Goal: Information Seeking & Learning: Learn about a topic

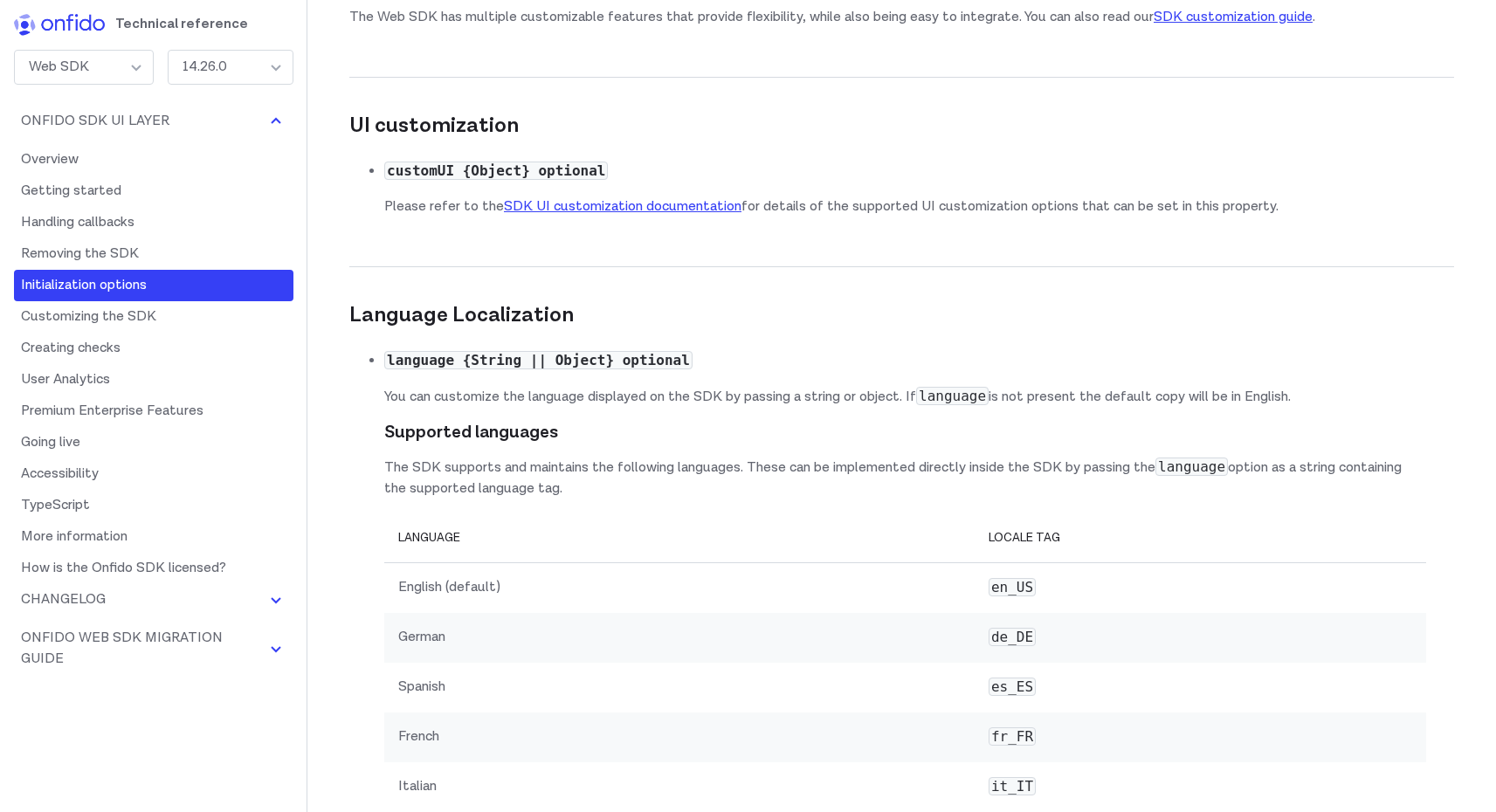
scroll to position [11565, 0]
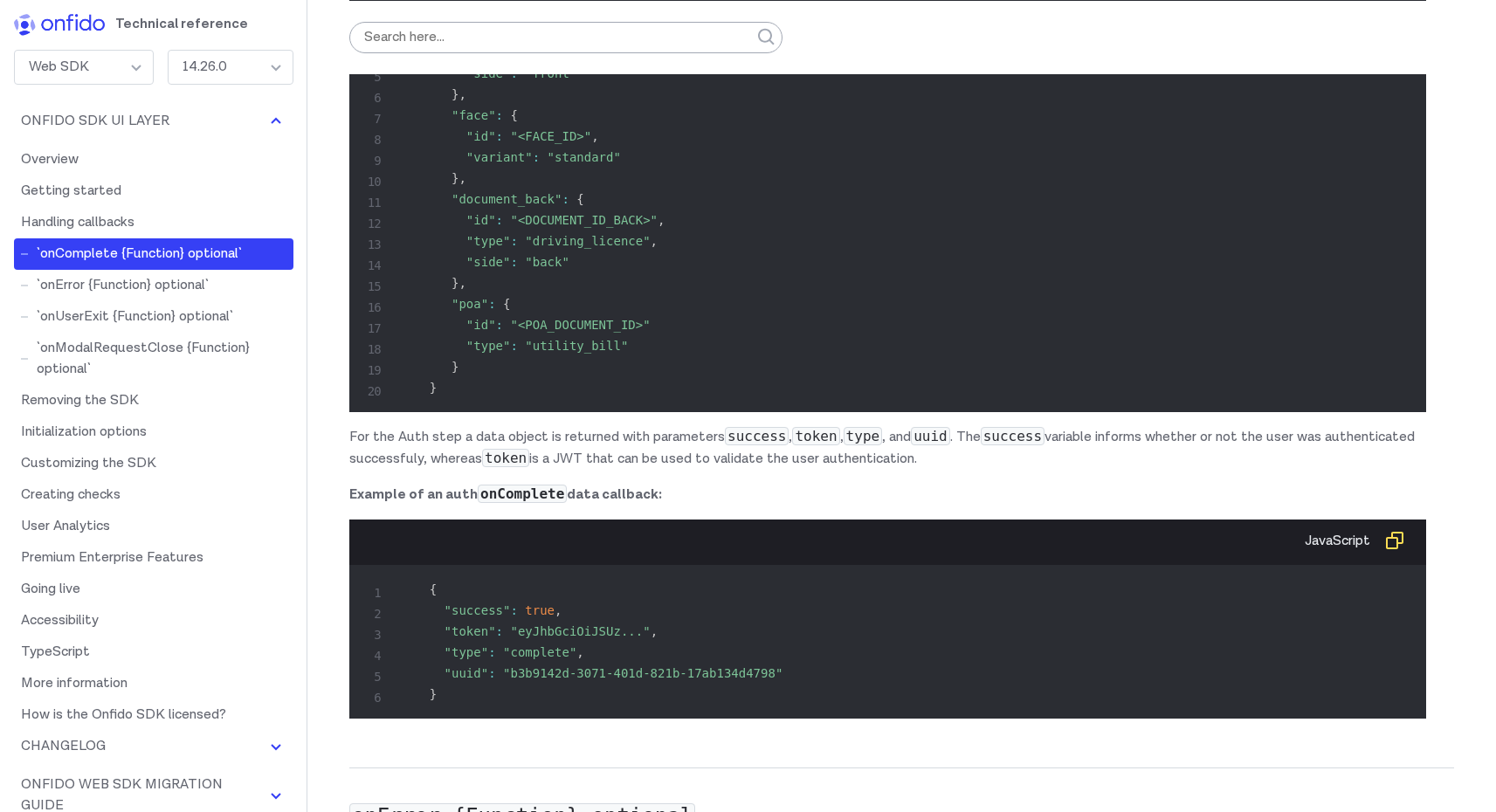
scroll to position [6845, 0]
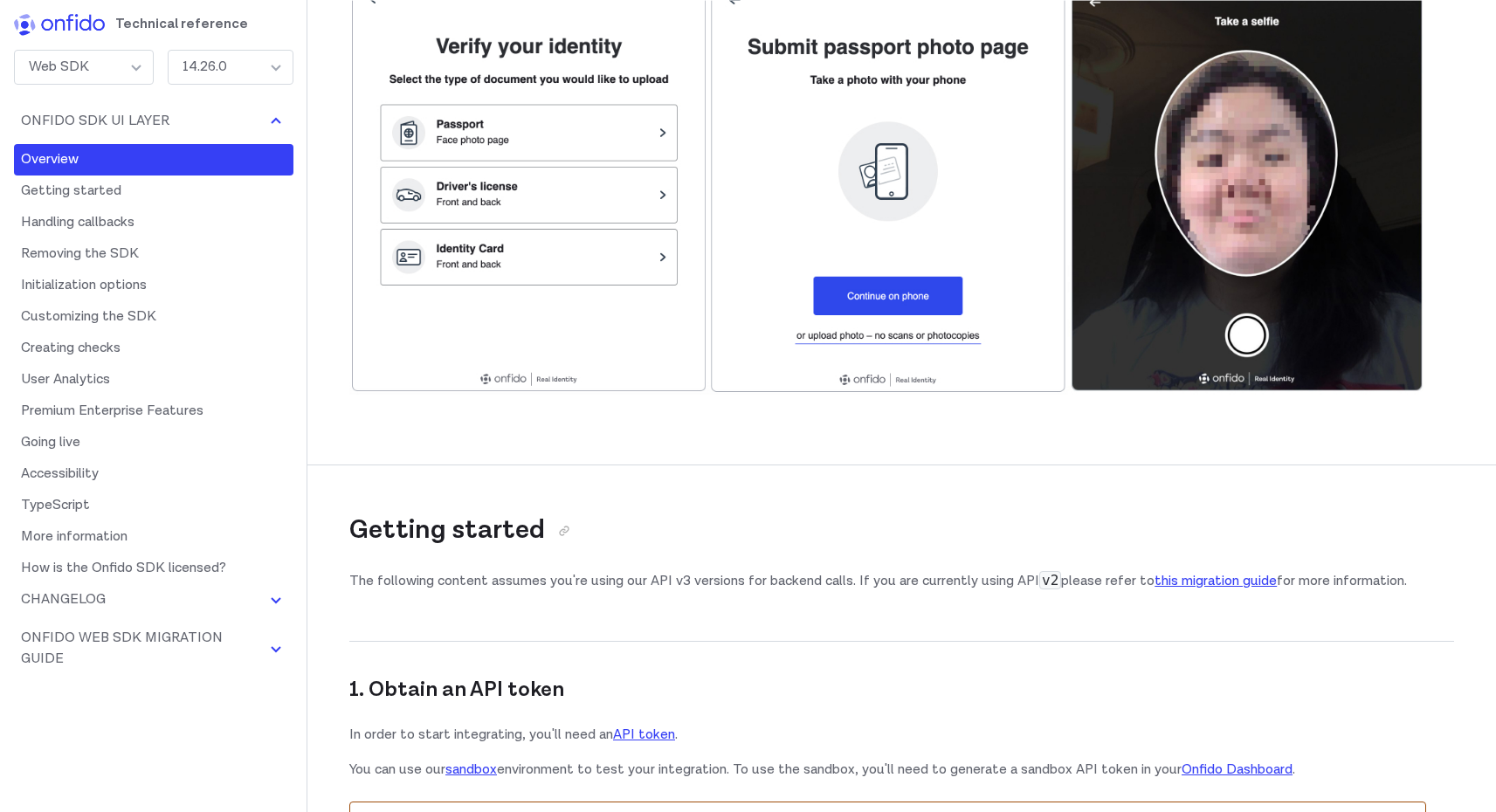
scroll to position [635, 0]
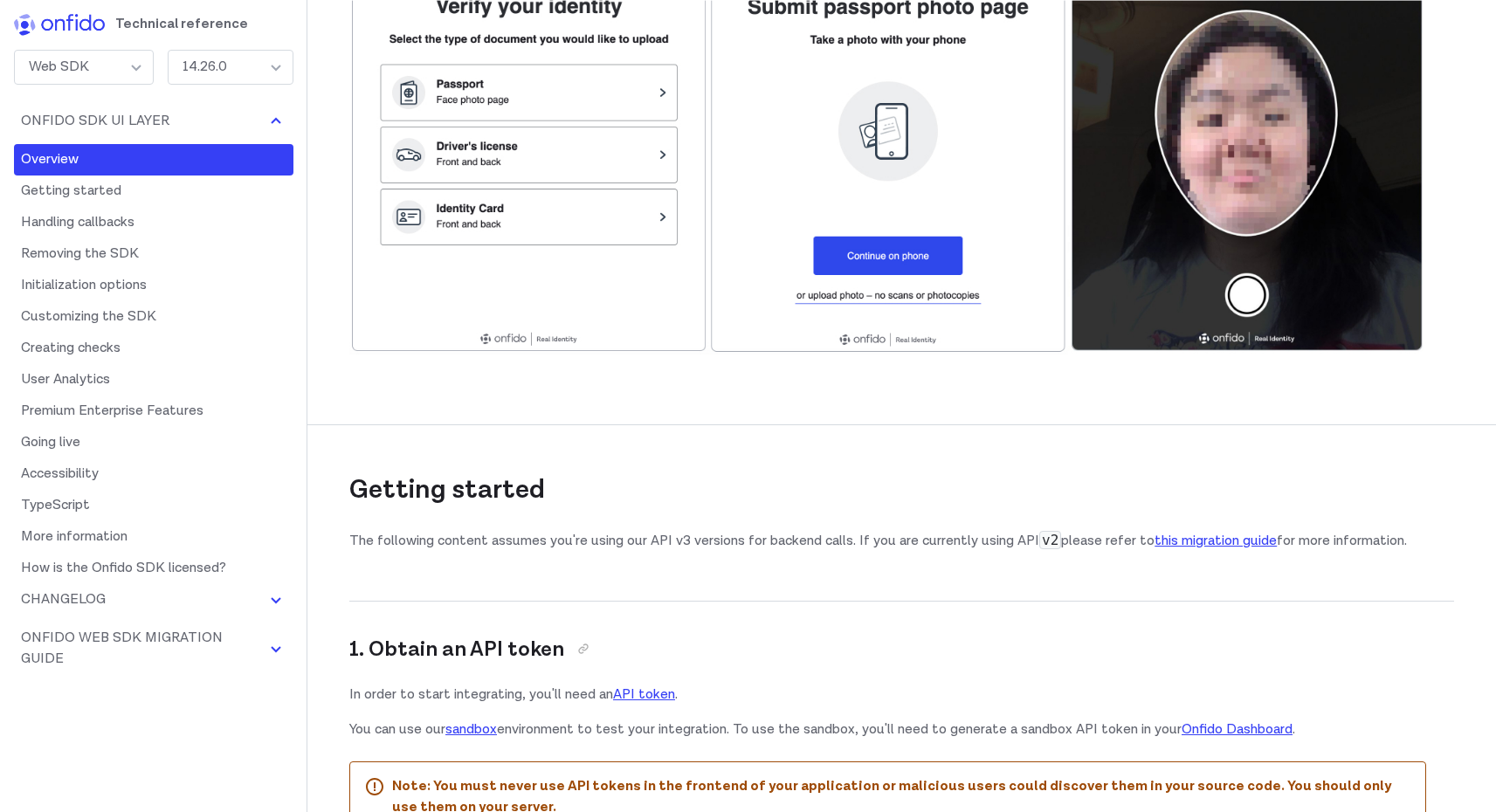
click at [960, 611] on h3 "1. Obtain an API token" at bounding box center [888, 633] width 1077 height 63
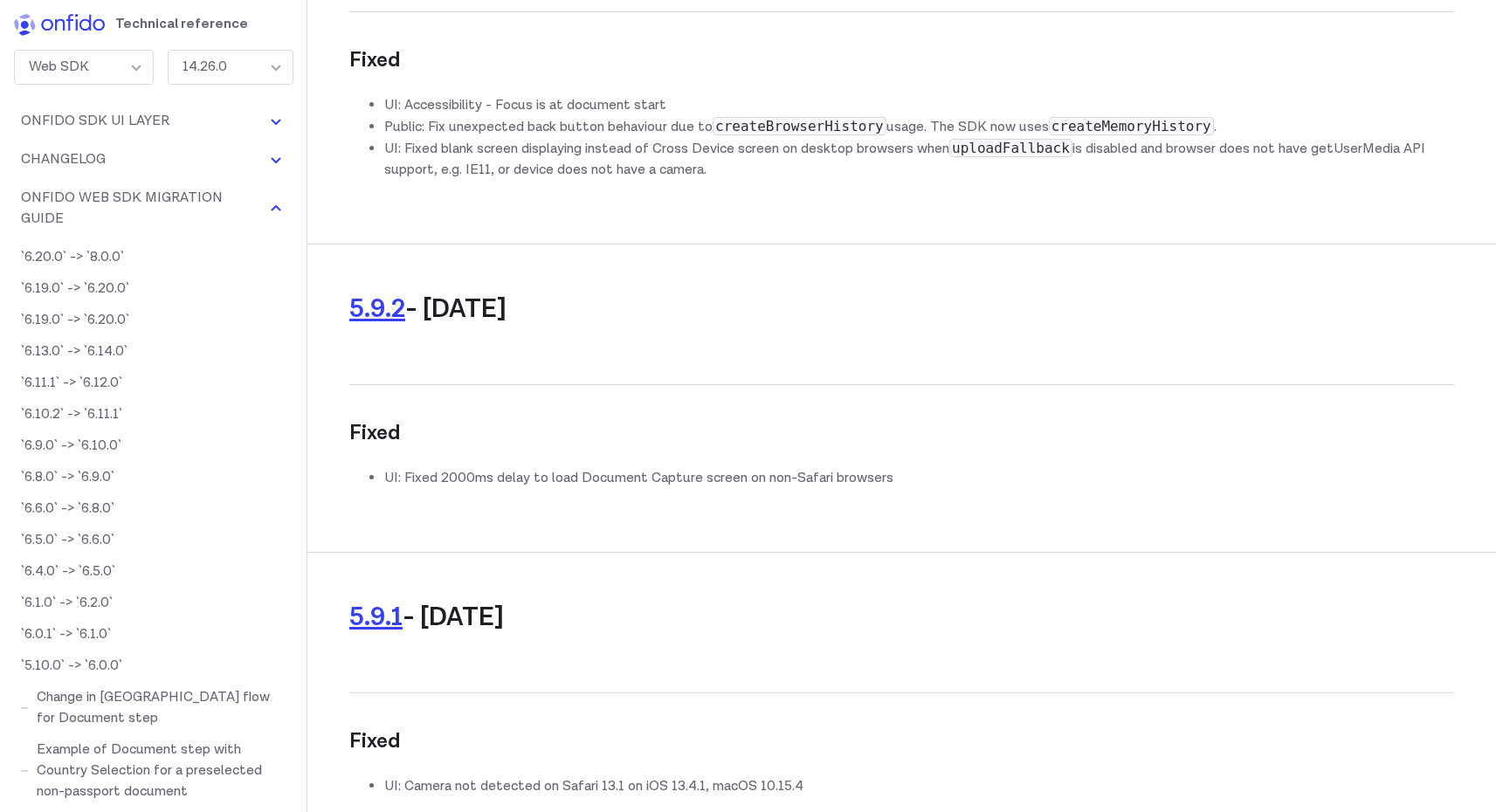
scroll to position [92296, 0]
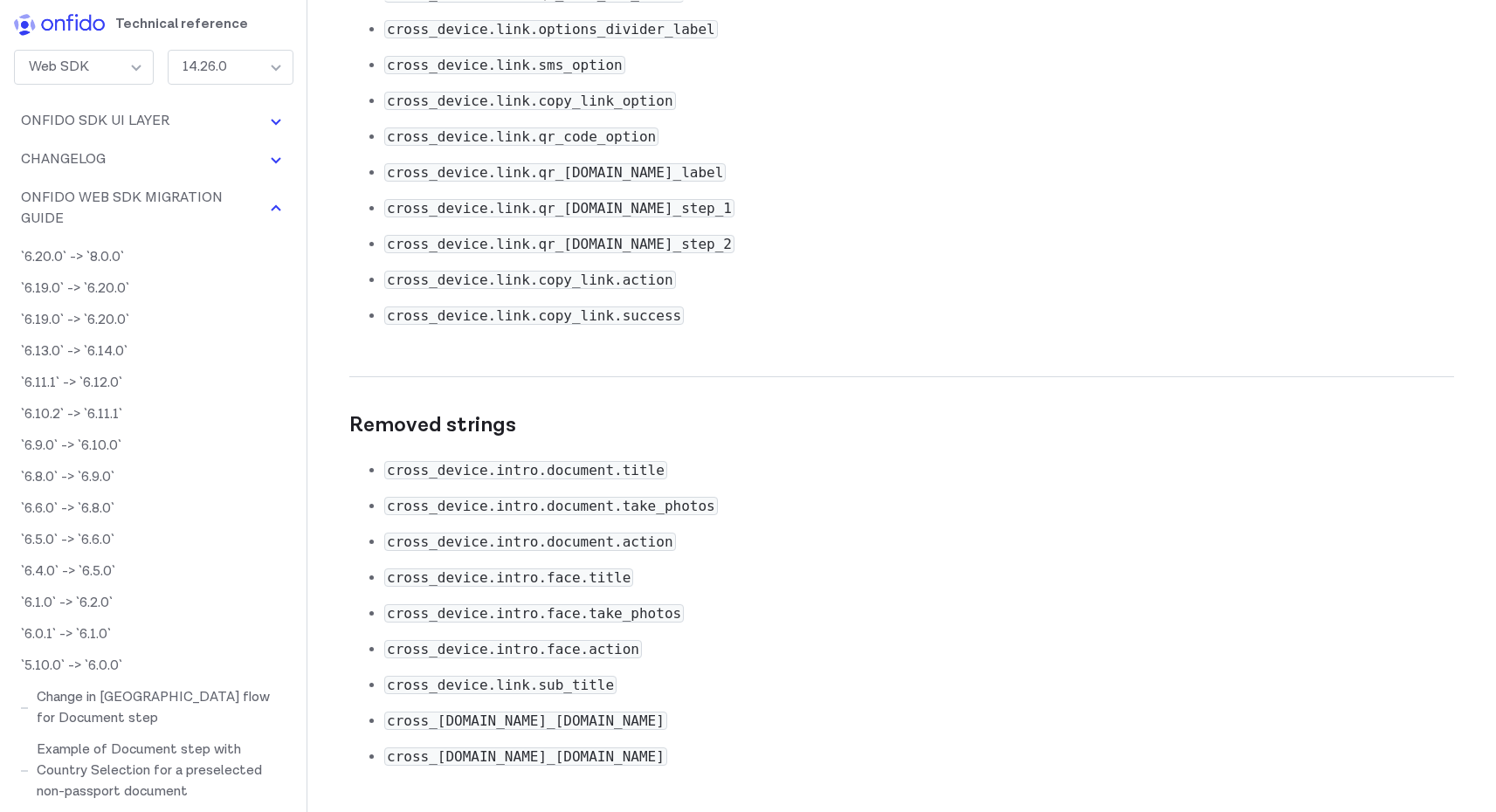
copy code "image_quality_guide"
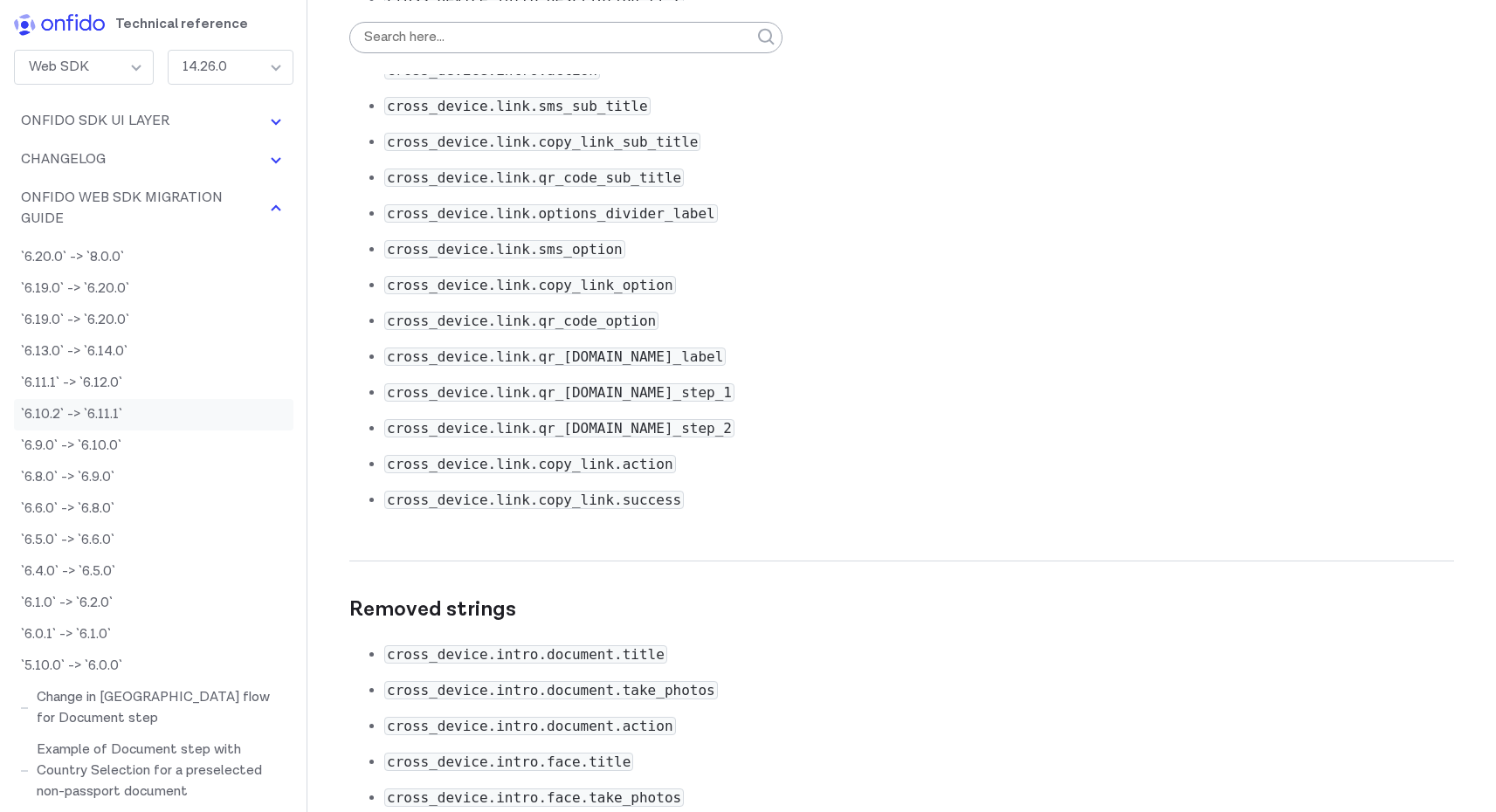
scroll to position [92022, 0]
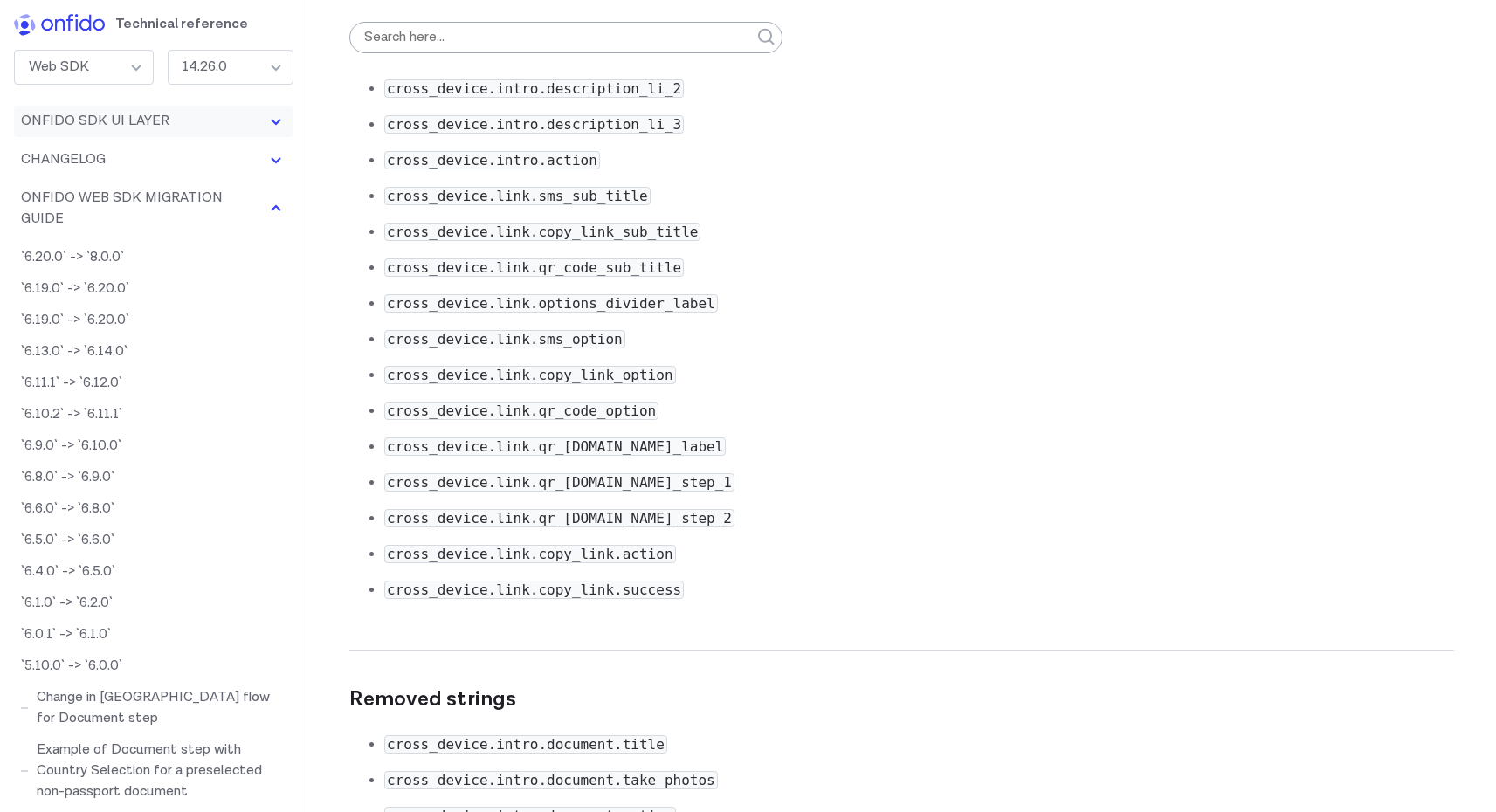
click at [216, 124] on button "Onfido SDK UI Layer" at bounding box center [154, 121] width 280 height 32
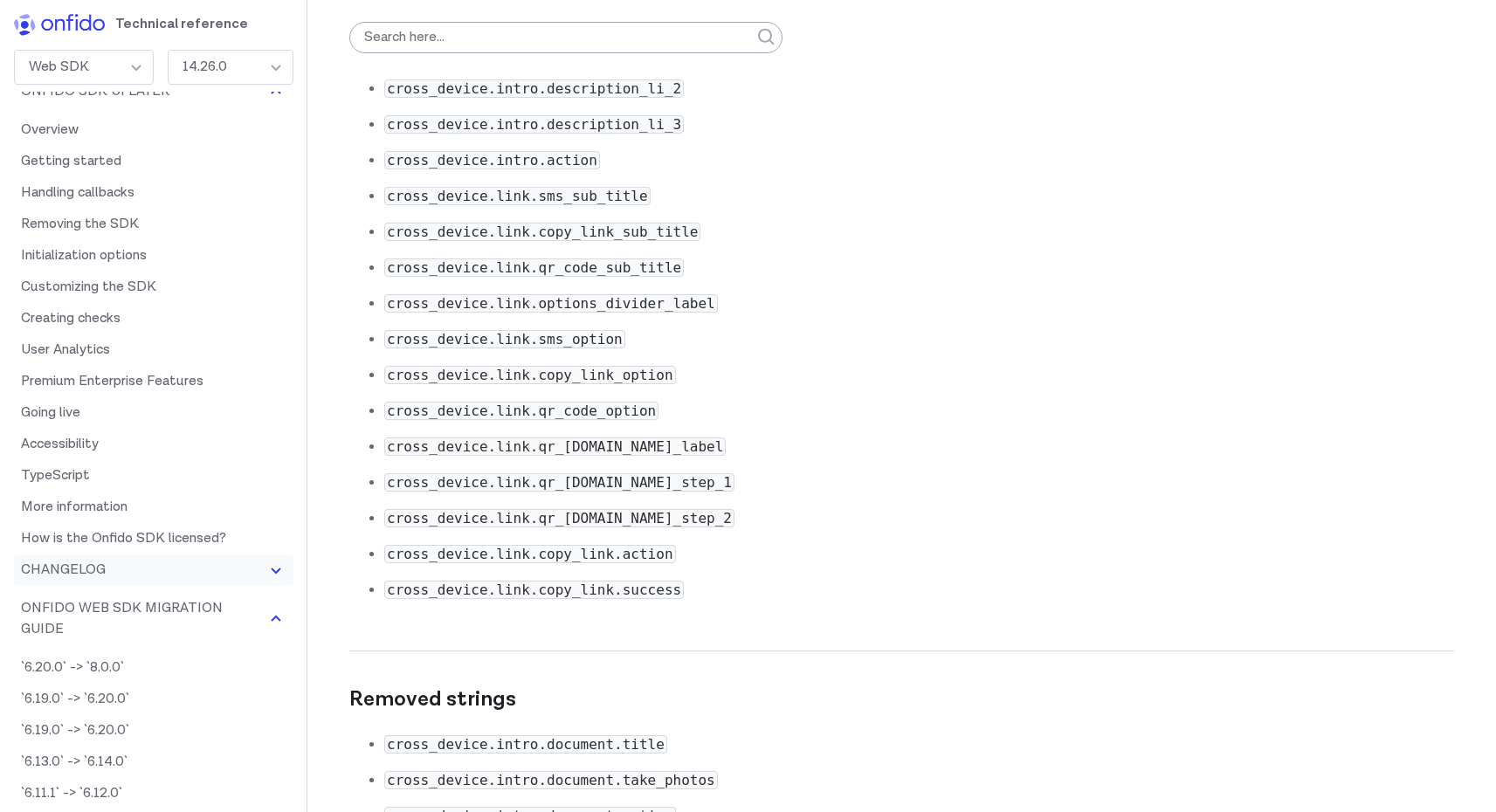
scroll to position [33, 0]
click at [265, 620] on img at bounding box center [276, 617] width 21 height 21
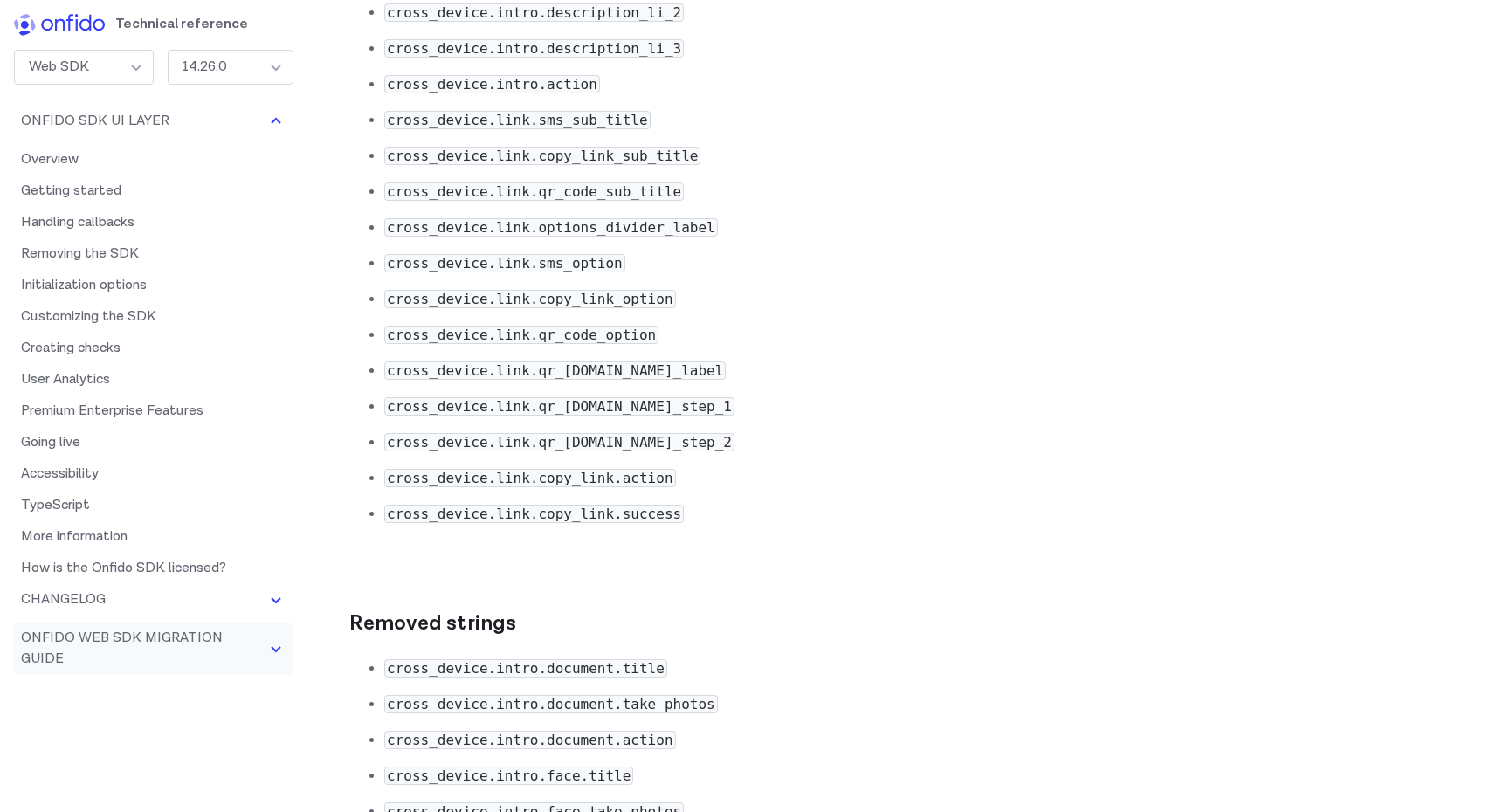
scroll to position [92125, 0]
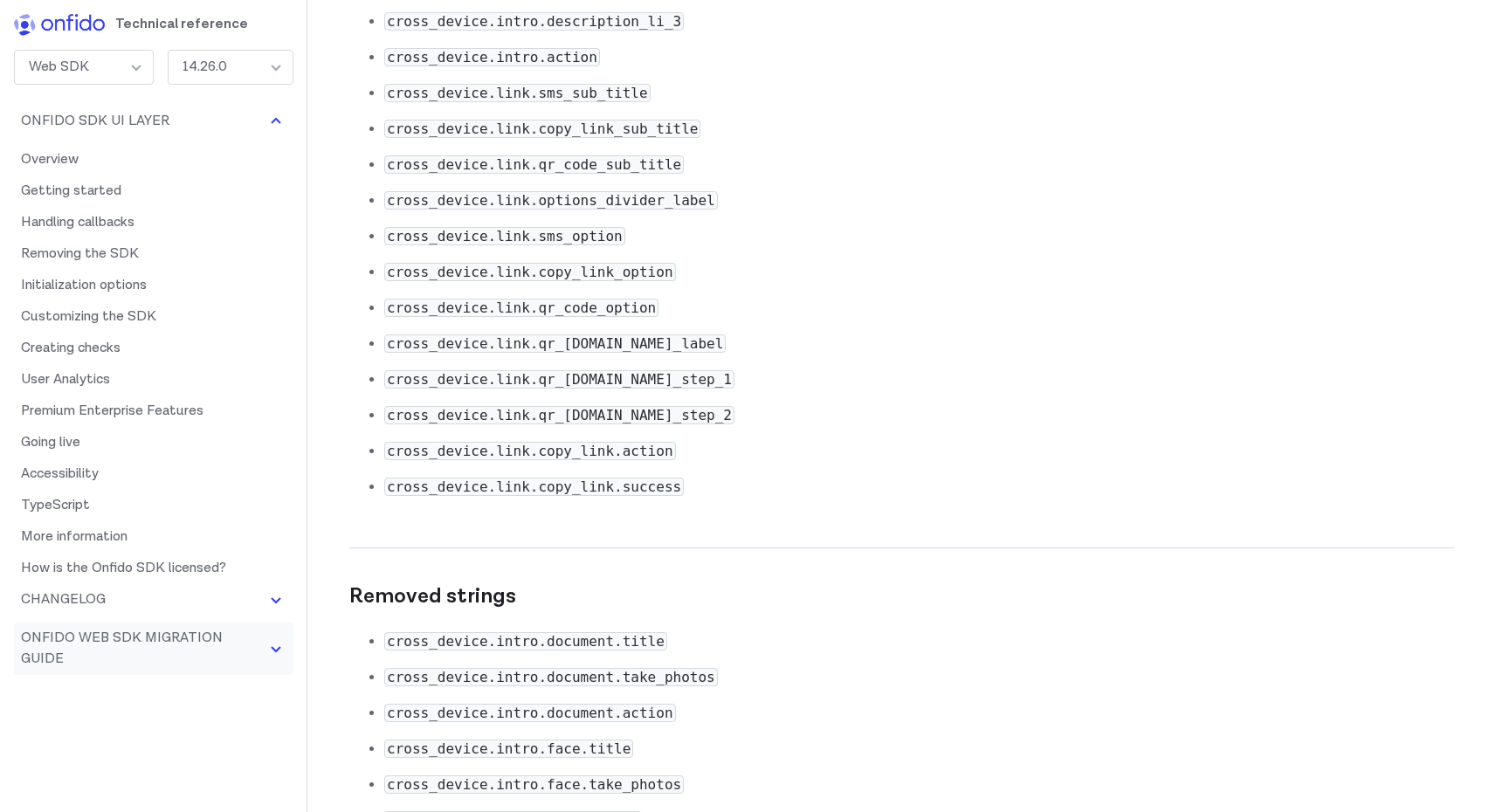
click at [238, 636] on button "Onfido Web SDK Migration Guide" at bounding box center [154, 648] width 280 height 53
click at [247, 592] on button "Changelog" at bounding box center [154, 599] width 280 height 32
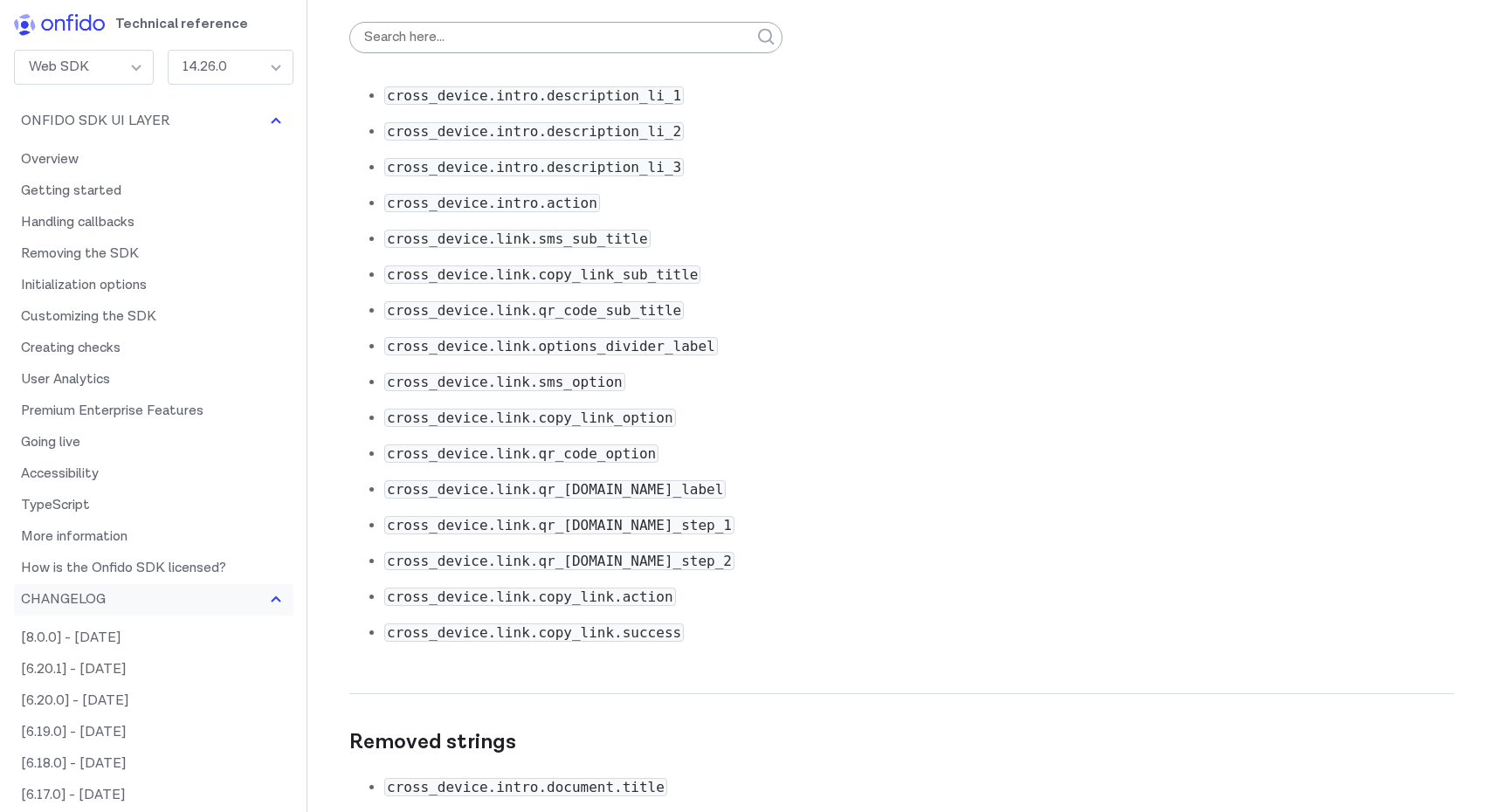
scroll to position [91969, 0]
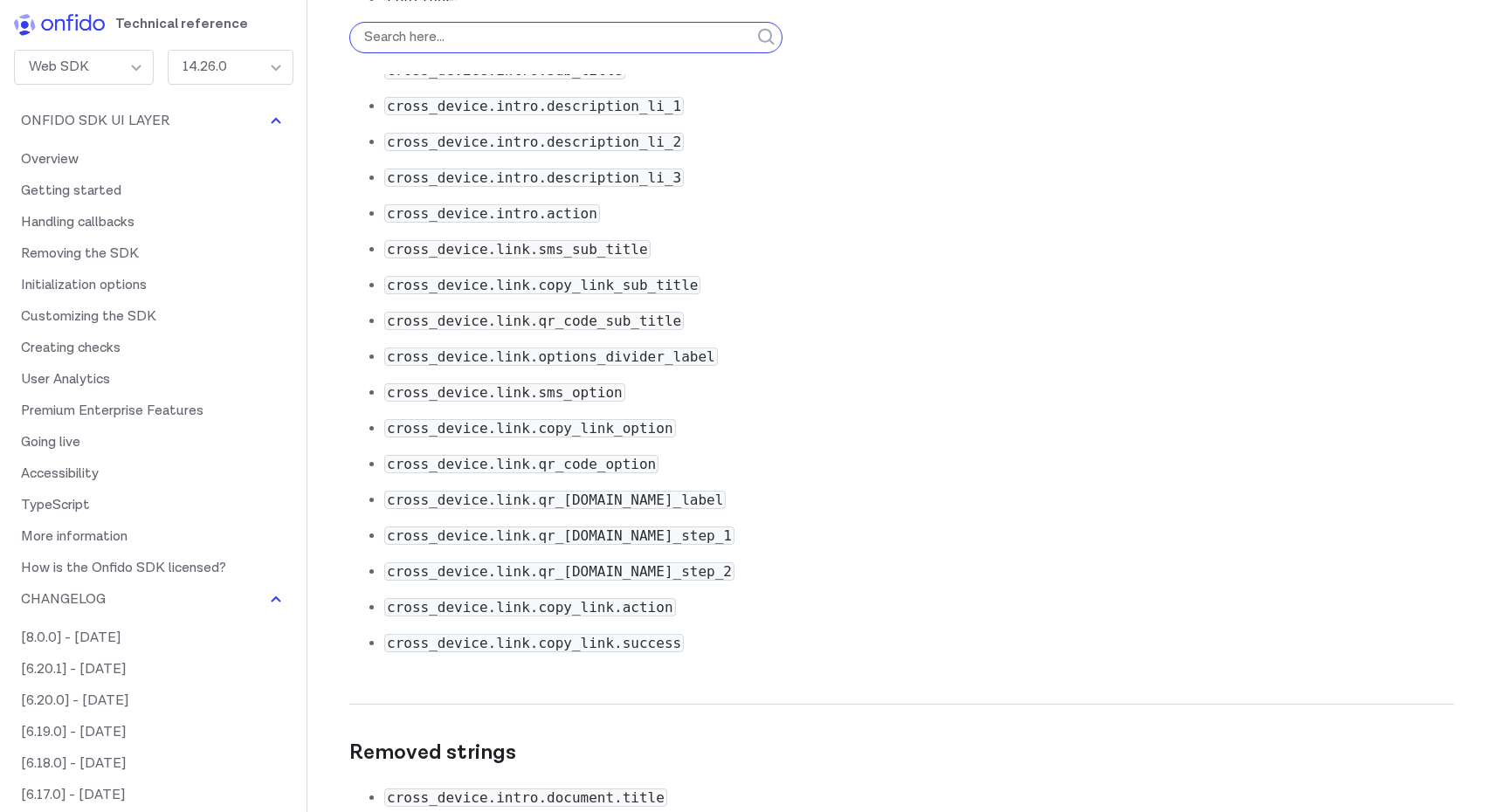
click at [496, 25] on input "search" at bounding box center [566, 37] width 433 height 32
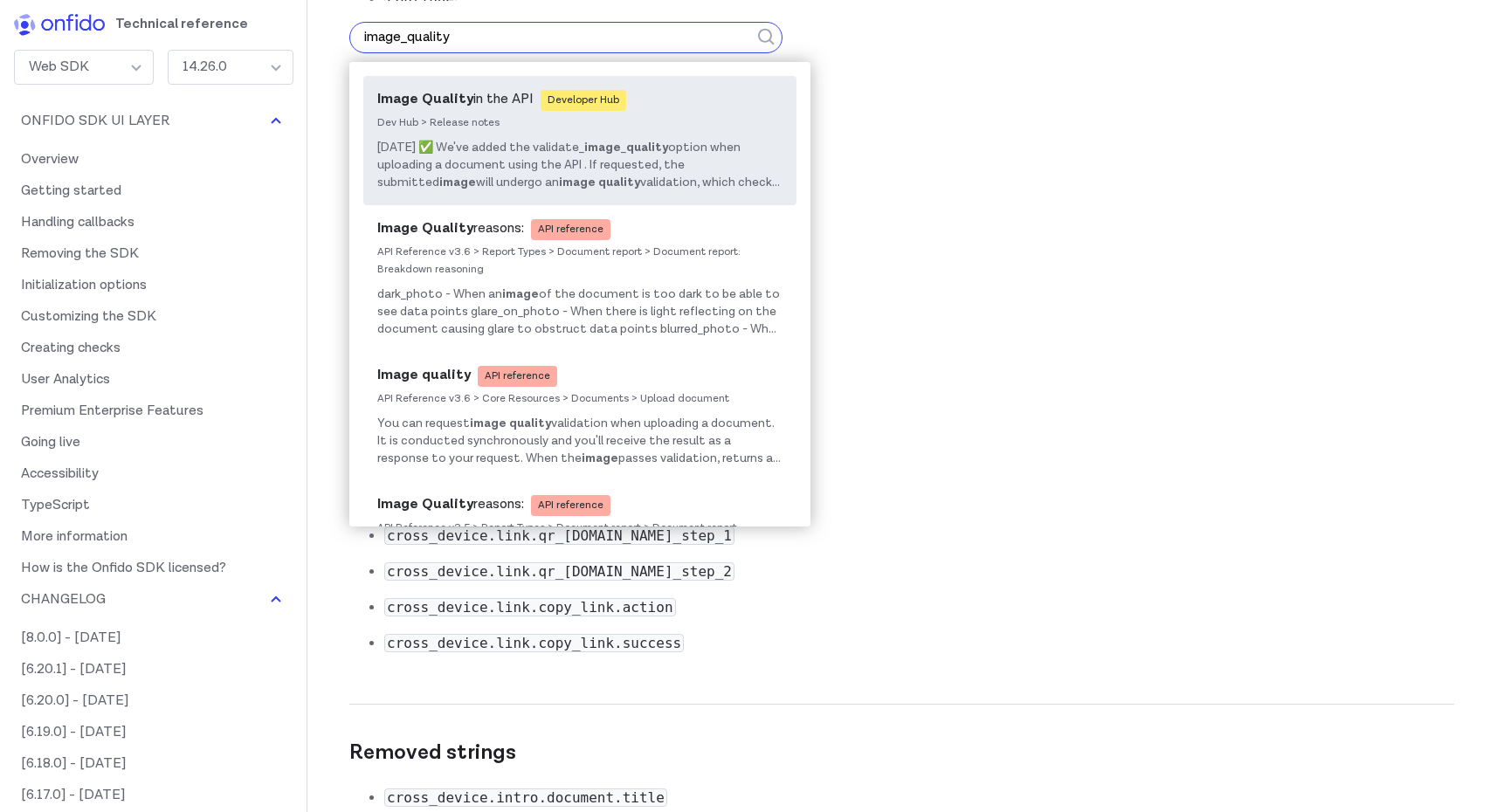
type input "image_quality"
click at [453, 100] on em "Quality" at bounding box center [448, 99] width 52 height 18
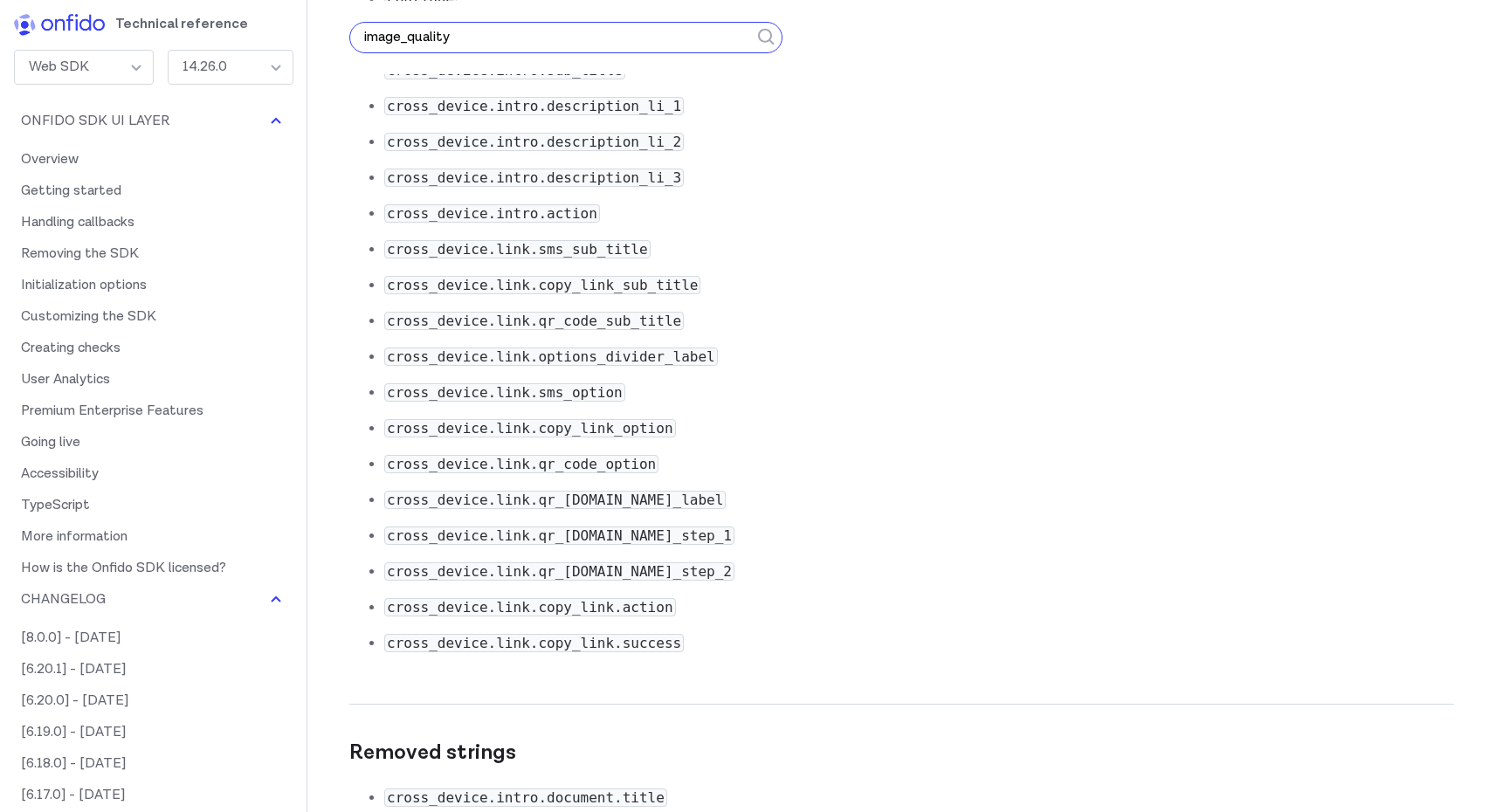
click at [527, 31] on input "image_quality" at bounding box center [566, 37] width 433 height 32
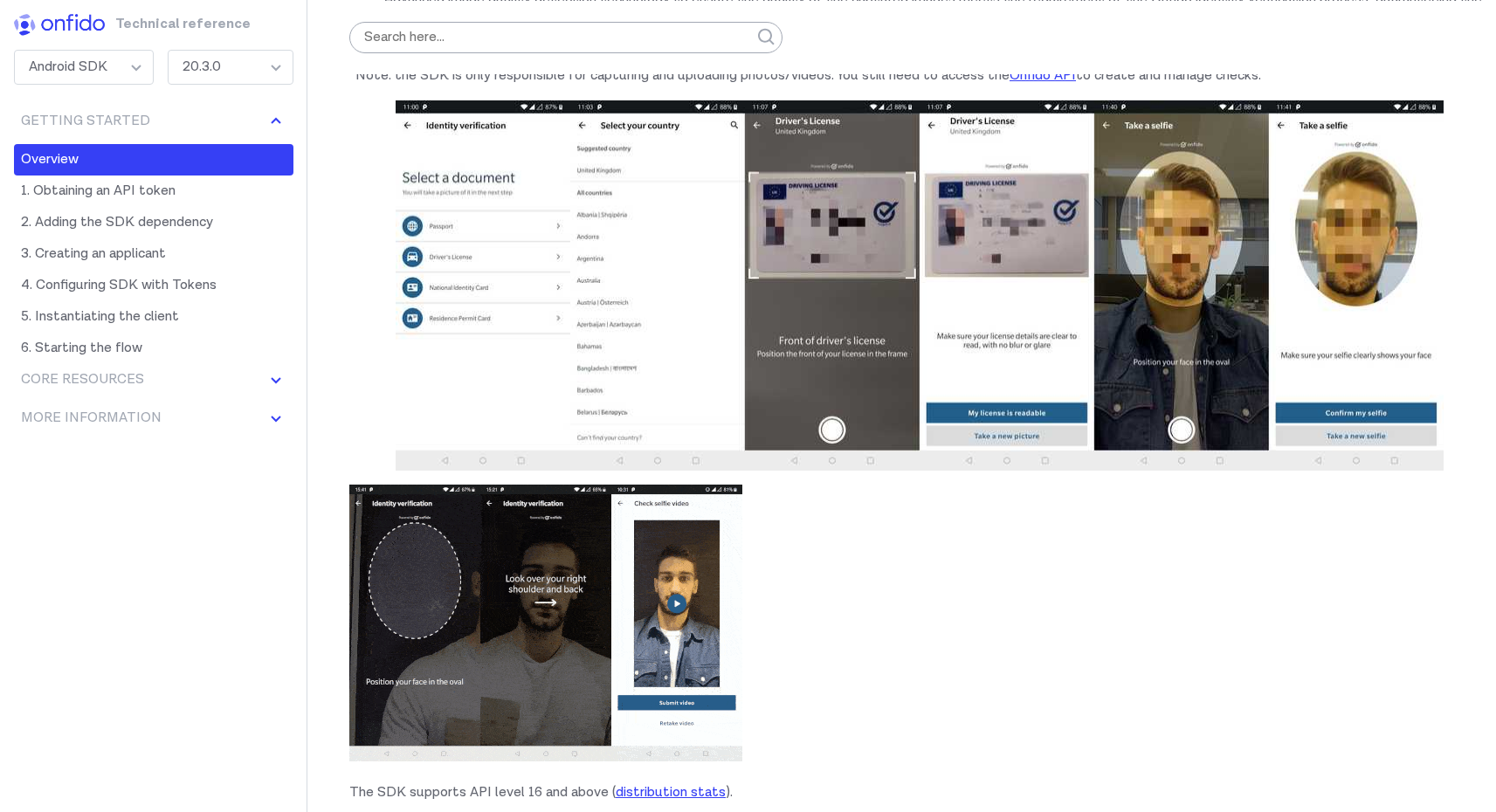
scroll to position [422, 0]
